Goal: Use online tool/utility: Use online tool/utility

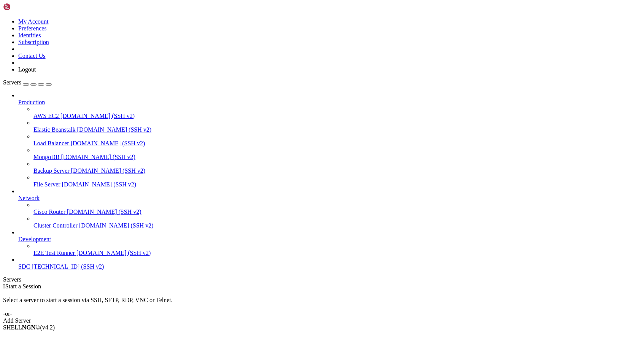
click at [37, 270] on link "SDC [TECHNICAL_ID] (SSH v2)" at bounding box center [323, 266] width 610 height 7
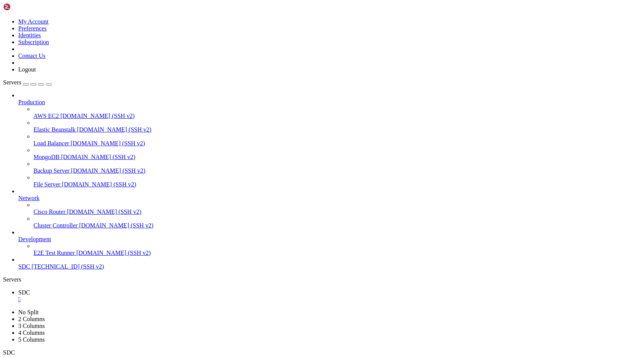
drag, startPoint x: 143, startPoint y: 491, endPoint x: 102, endPoint y: 541, distance: 65.4
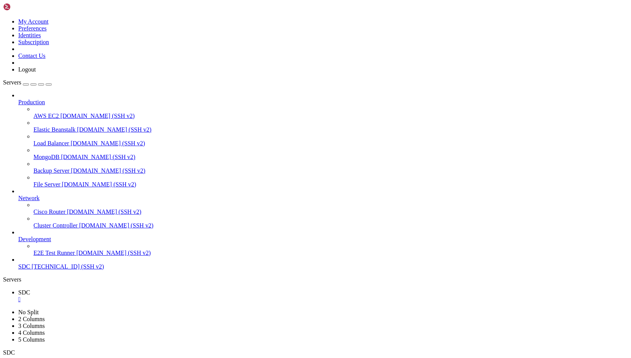
copy x-row "mysql Ver 8.4.6 for Linux on x86_64 (MySQL Community Server - GPL)"
